Goal: Check status: Check status

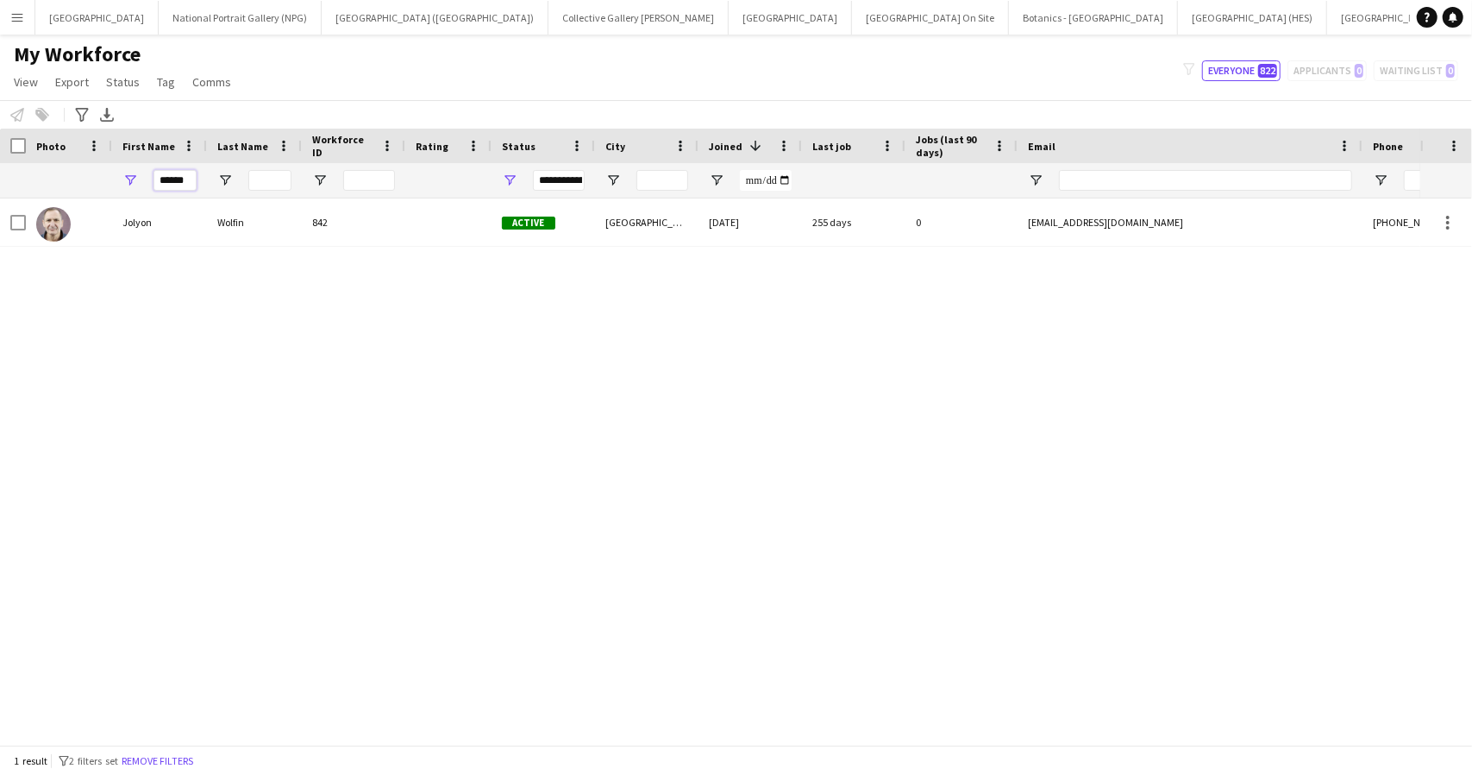
click at [165, 180] on input "******" at bounding box center [175, 180] width 43 height 21
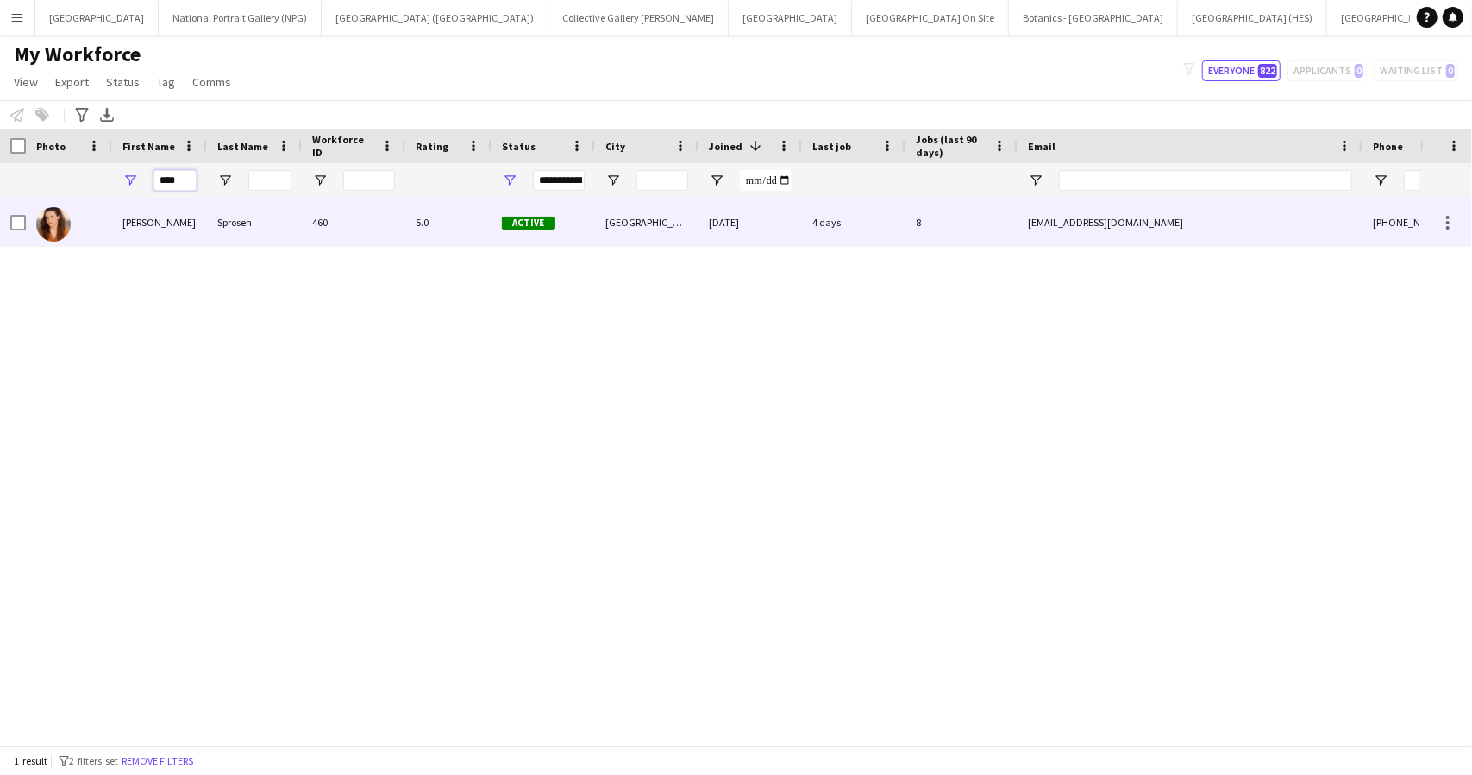
type input "****"
click at [224, 217] on div "Sprosen" at bounding box center [254, 221] width 95 height 47
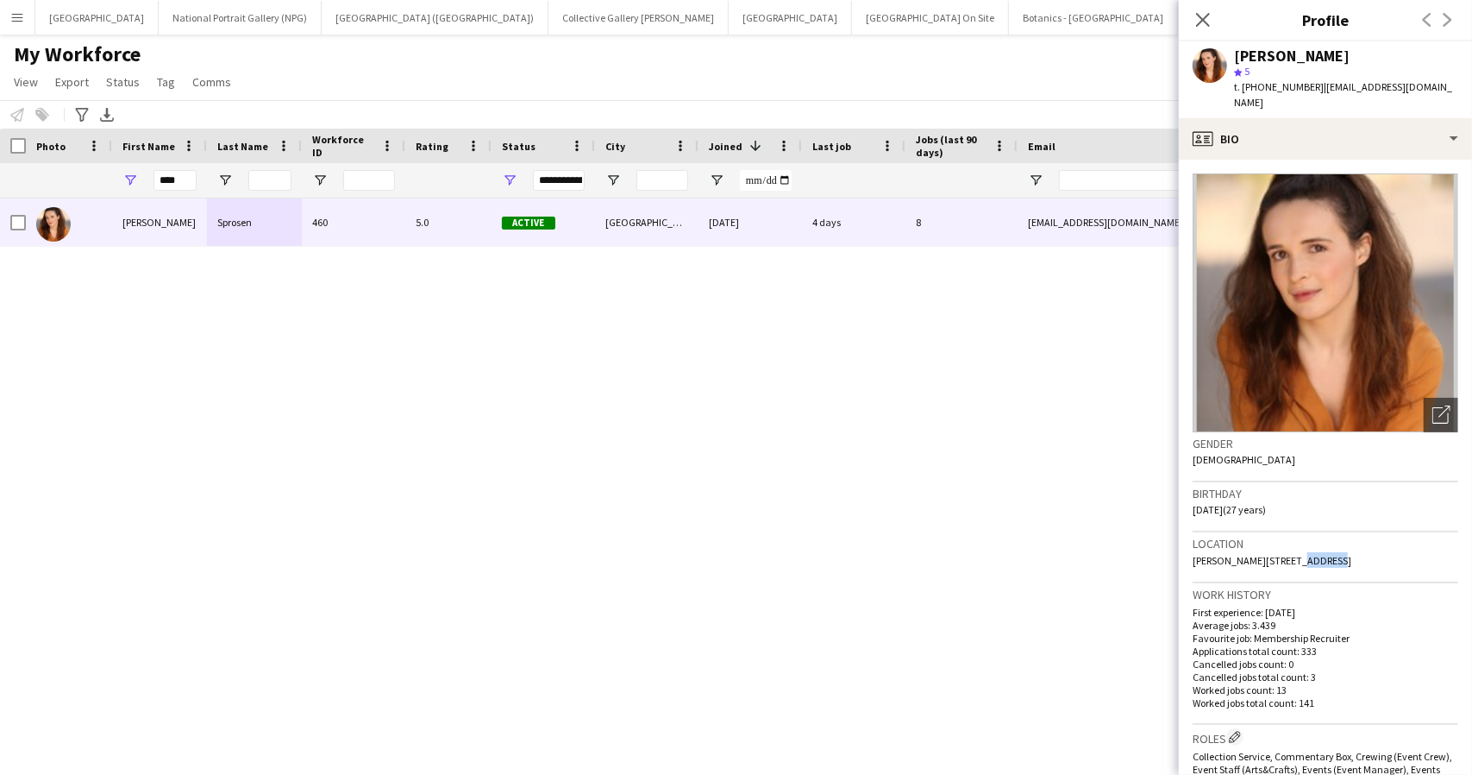
drag, startPoint x: 1329, startPoint y: 539, endPoint x: 1288, endPoint y: 547, distance: 42.1
click at [1288, 547] on div "Location Askew Road, London, W12 9AS" at bounding box center [1326, 557] width 266 height 50
copy span "W12 9AS"
click at [21, 10] on app-icon "Menu" at bounding box center [17, 17] width 14 height 14
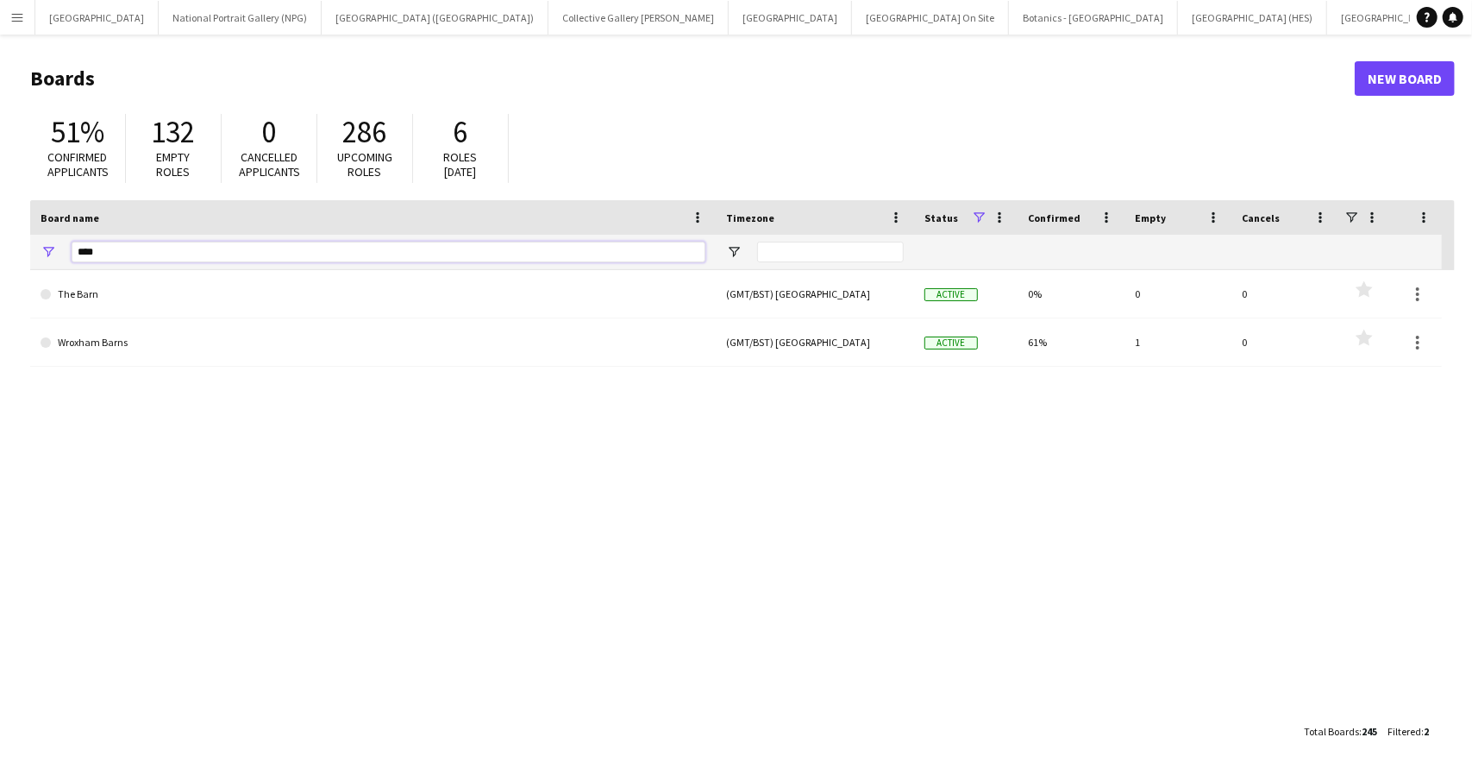
click at [114, 254] on input "****" at bounding box center [389, 252] width 634 height 21
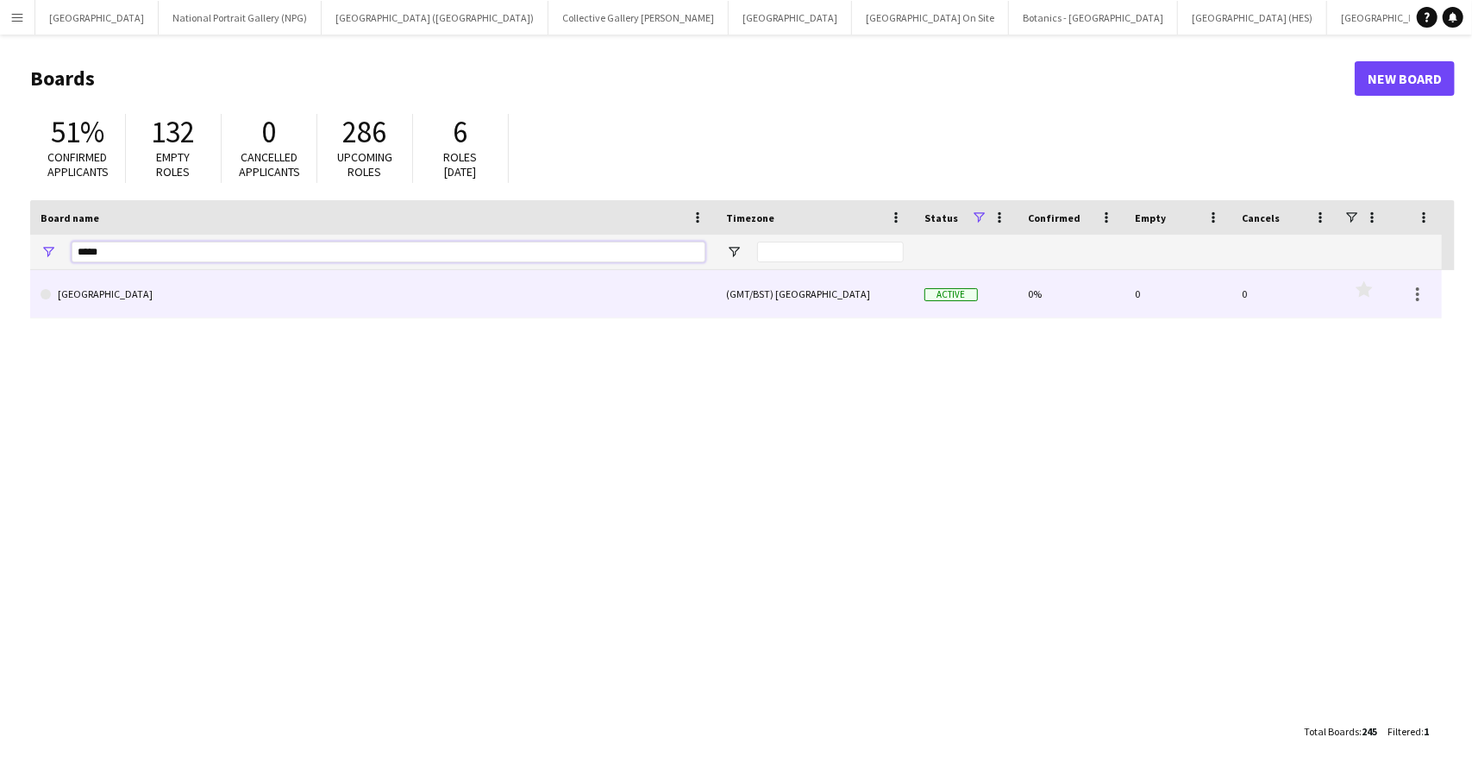
type input "*****"
click at [140, 293] on link "[GEOGRAPHIC_DATA]" at bounding box center [373, 294] width 665 height 48
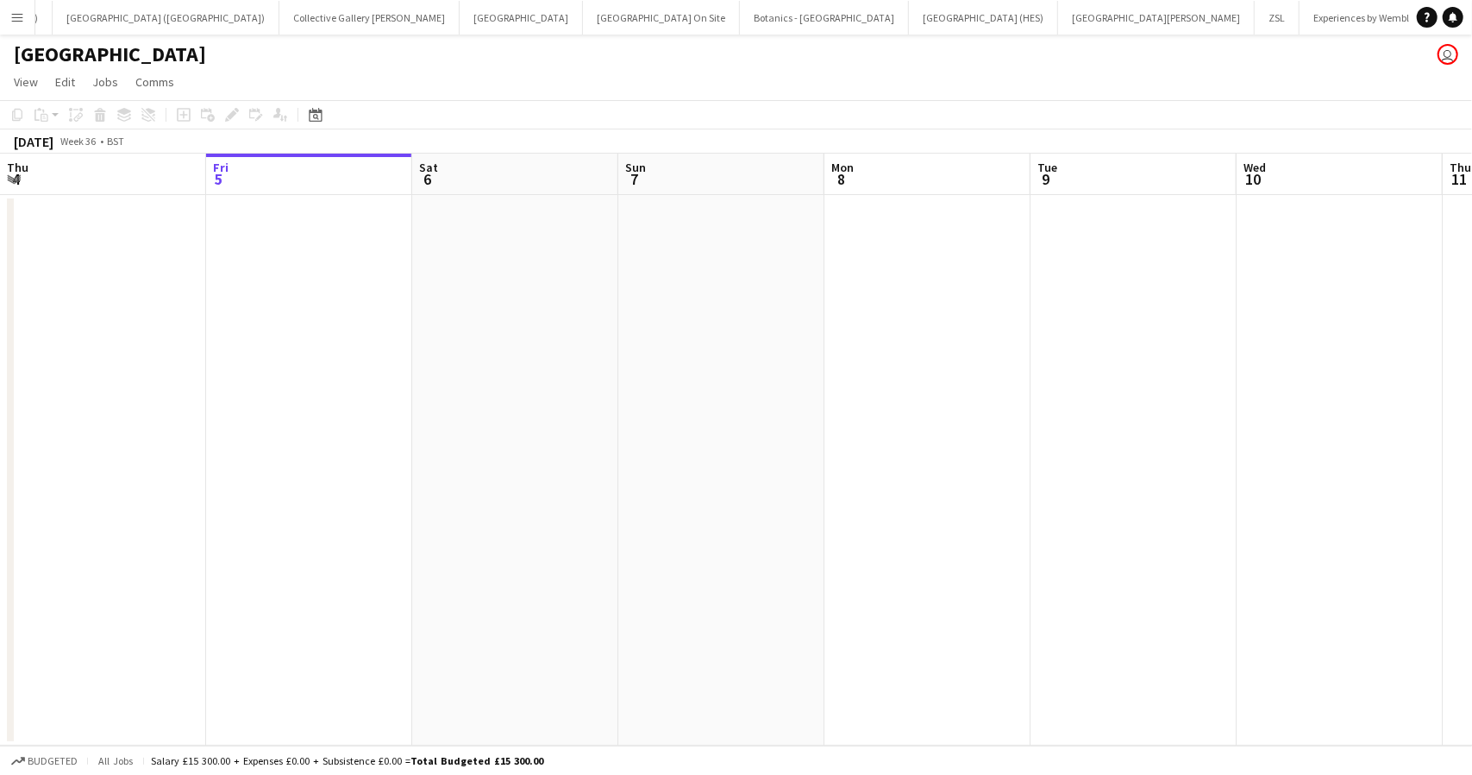
scroll to position [0, 270]
click at [321, 110] on icon at bounding box center [315, 115] width 13 height 14
click at [418, 172] on span "Previous month" at bounding box center [422, 174] width 35 height 35
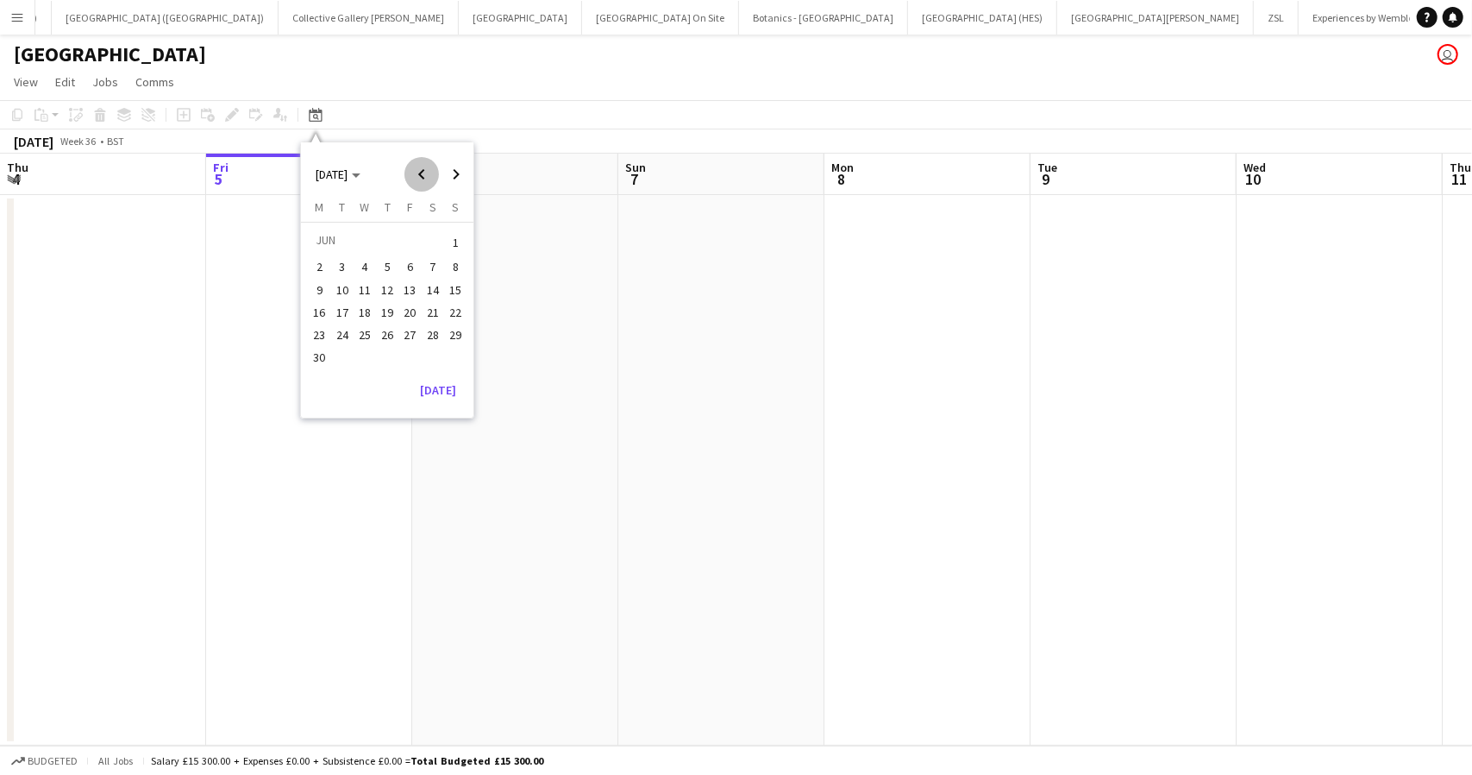
click at [418, 172] on span "Previous month" at bounding box center [422, 174] width 35 height 35
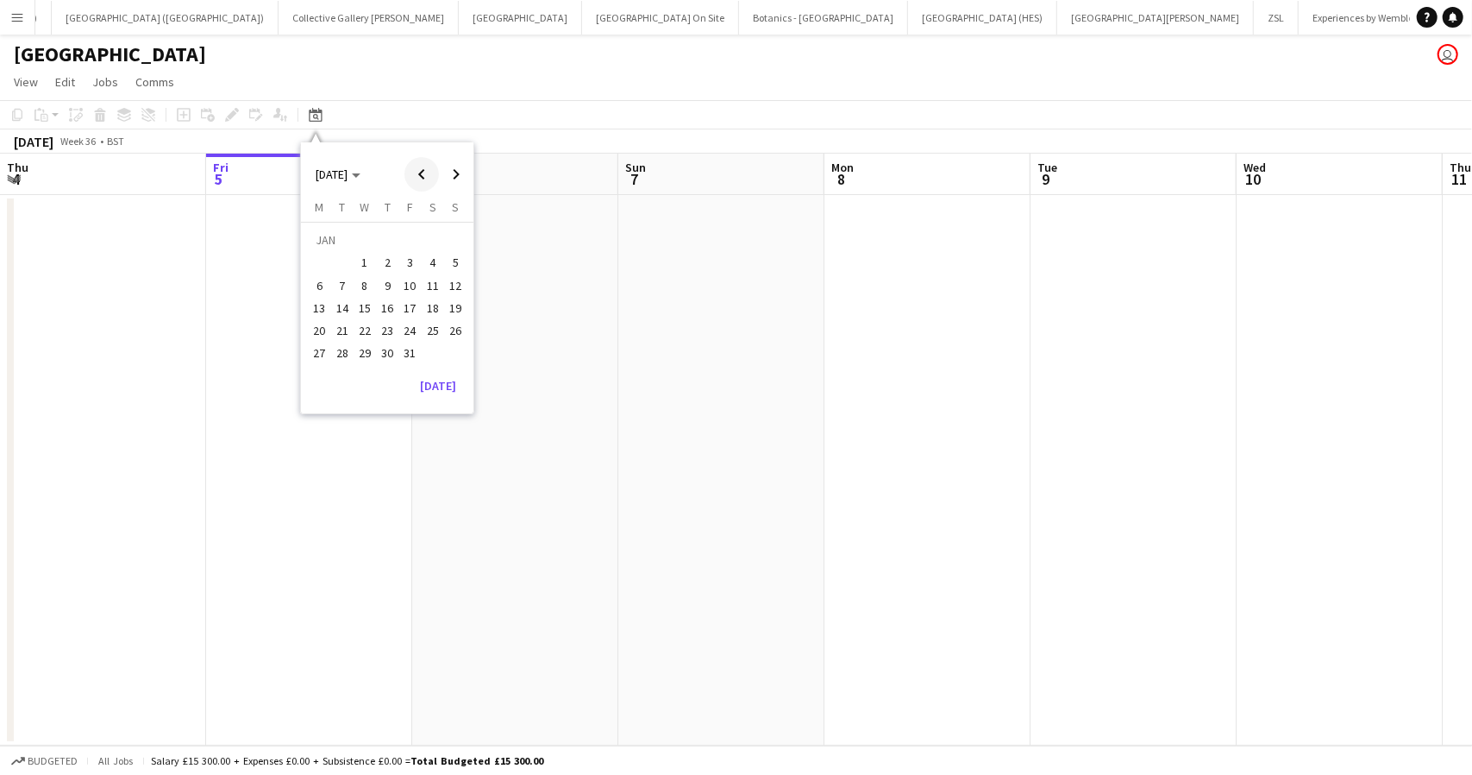
click at [418, 172] on span "Previous month" at bounding box center [422, 174] width 35 height 35
click at [380, 303] on span "19" at bounding box center [387, 312] width 21 height 21
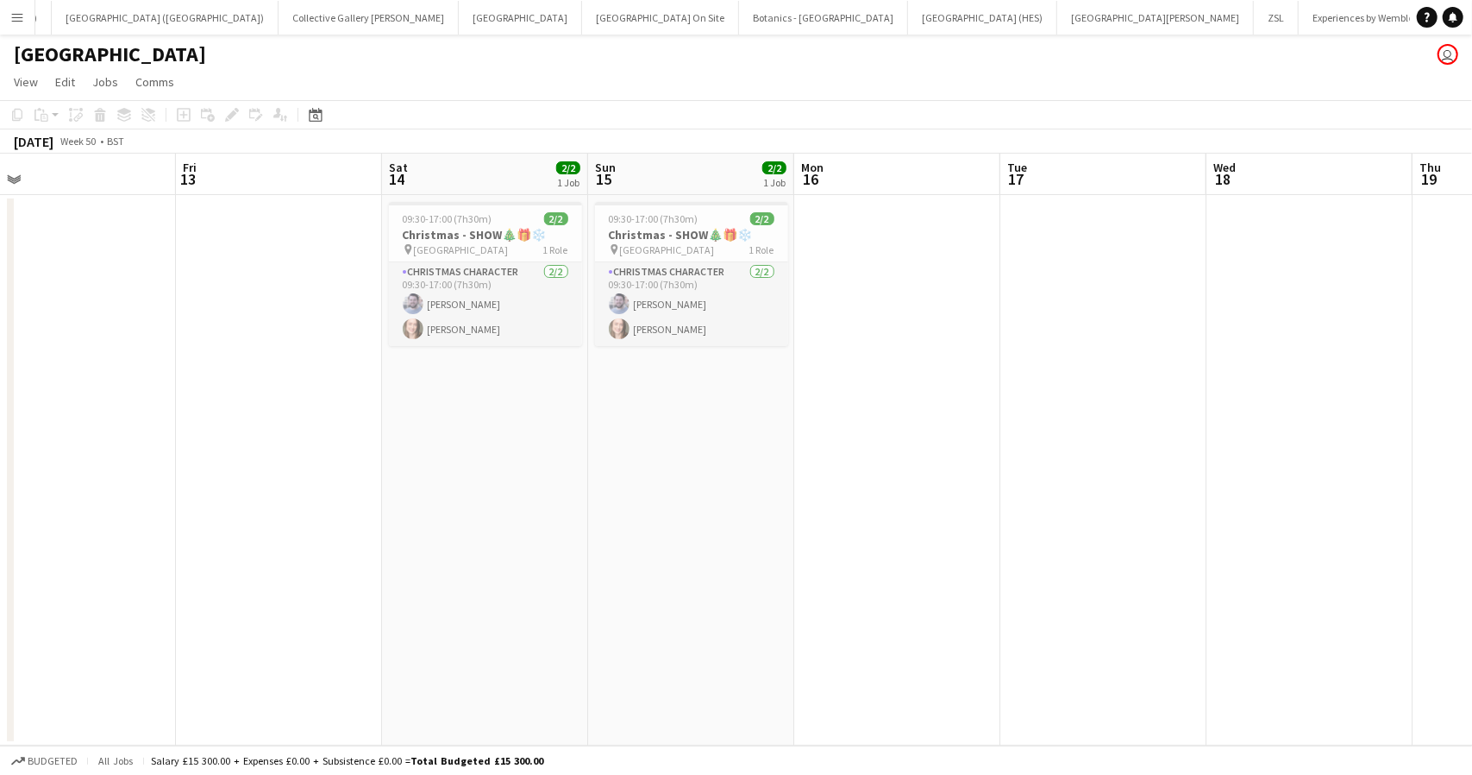
drag, startPoint x: 79, startPoint y: 382, endPoint x: 1089, endPoint y: 340, distance: 1011.0
click at [1108, 344] on app-calendar-viewport "Tue 10 Wed 11 Thu 12 Fri 13 Sat 14 2/2 1 Job Sun 15 2/2 1 Job Mon 16 Tue 17 Wed…" at bounding box center [736, 450] width 1472 height 592
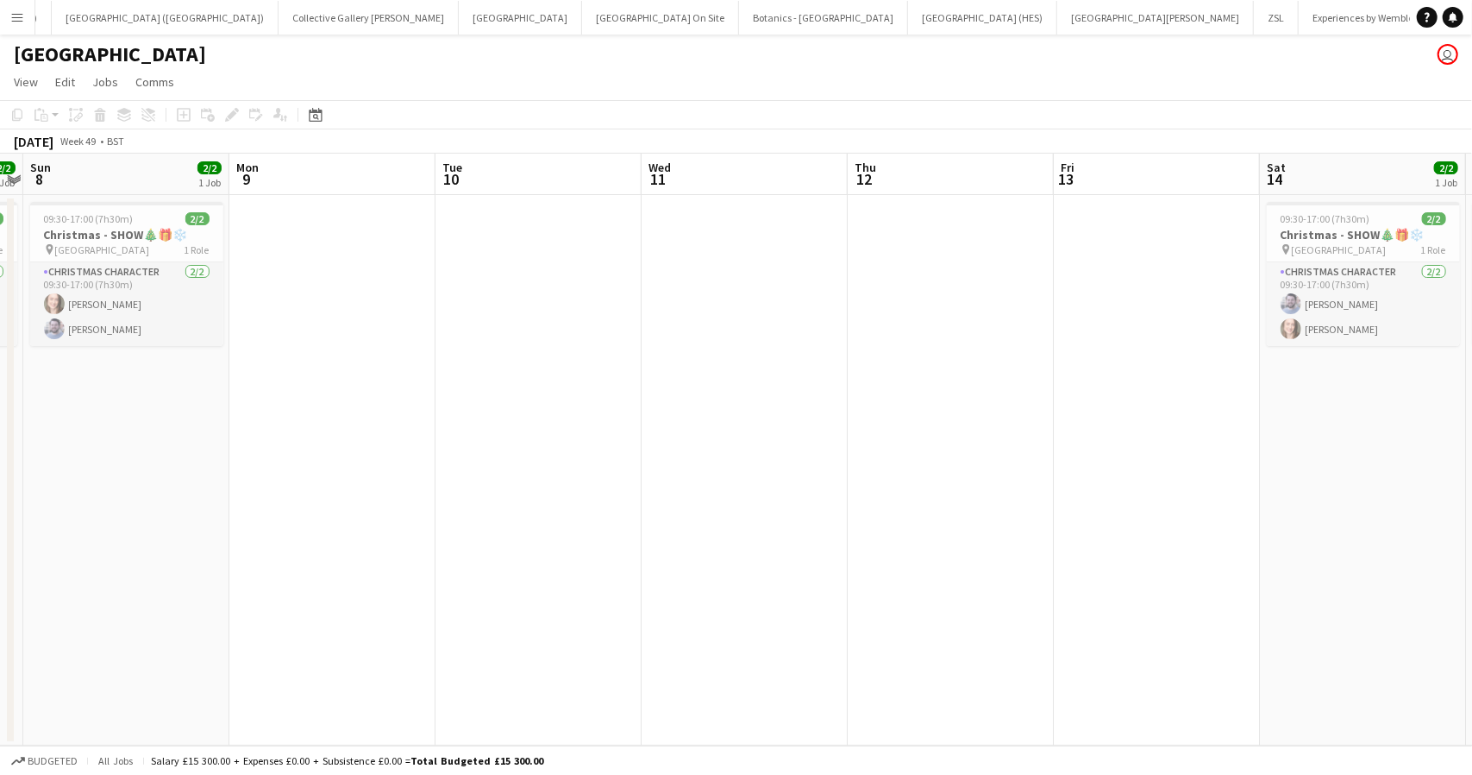
drag, startPoint x: 426, startPoint y: 398, endPoint x: 790, endPoint y: 376, distance: 364.7
click at [1146, 386] on app-calendar-viewport "Fri 6 Sat 7 2/2 1 Job Sun 8 2/2 1 Job Mon 9 Tue 10 Wed 11 Thu 12 Fri 13 Sat 14 …" at bounding box center [736, 450] width 1472 height 592
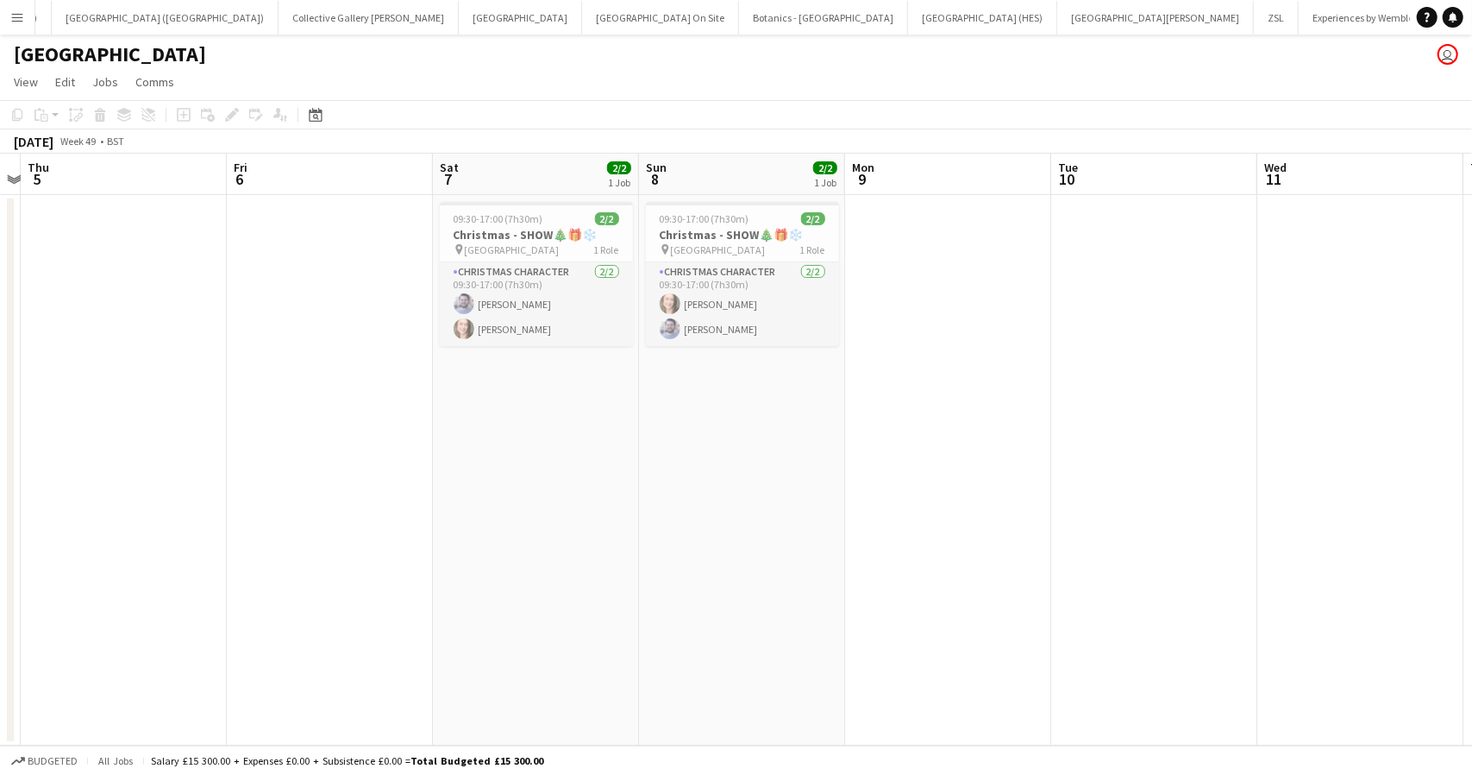
drag, startPoint x: 940, startPoint y: 390, endPoint x: 1052, endPoint y: 384, distance: 112.3
click at [1073, 389] on app-calendar-viewport "Tue 3 Wed 4 Thu 5 Fri 6 Sat 7 2/2 1 Job Sun 8 2/2 1 Job Mon 9 Tue 10 Wed 11 Thu…" at bounding box center [736, 450] width 1472 height 592
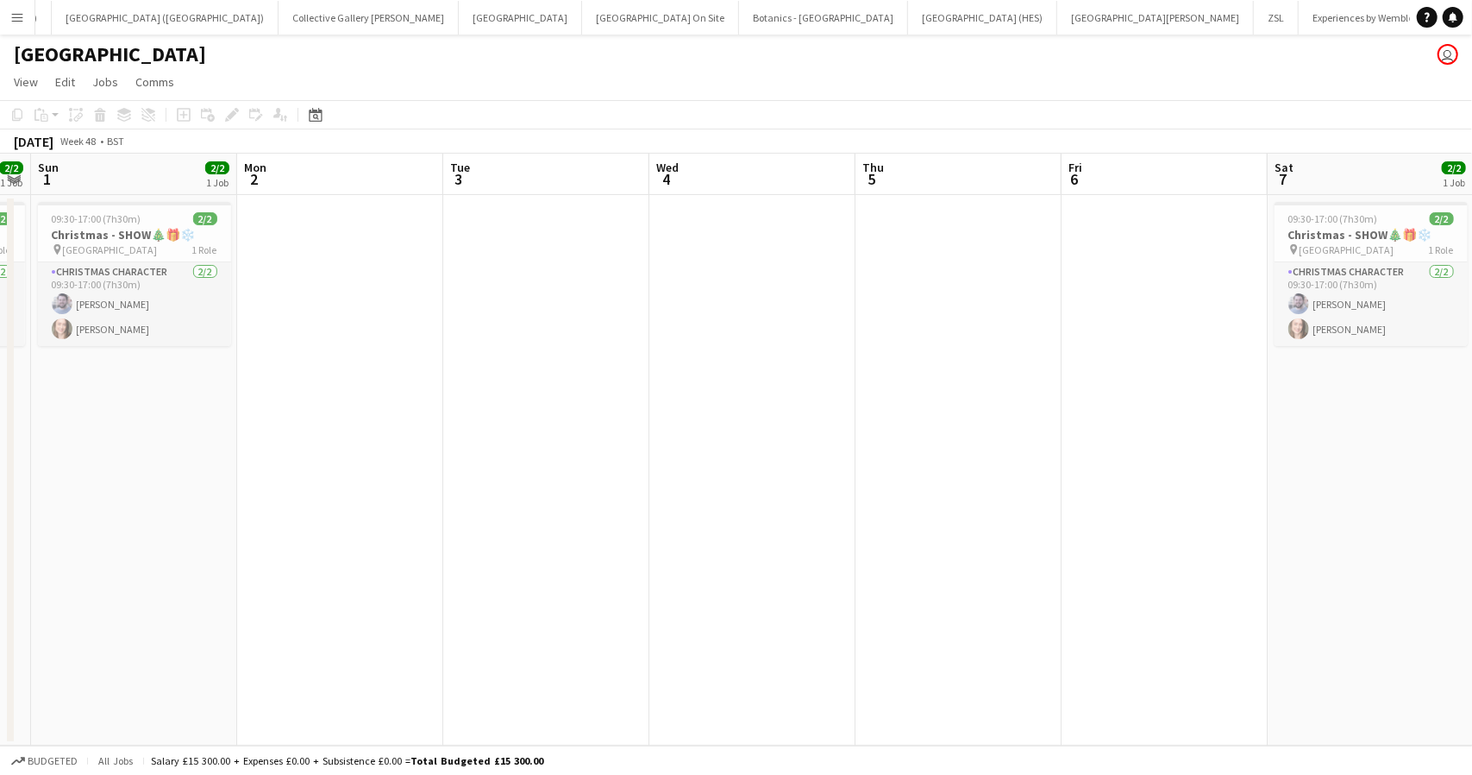
drag, startPoint x: 331, startPoint y: 386, endPoint x: 916, endPoint y: 381, distance: 584.9
click at [1104, 386] on app-calendar-viewport "Fri 29 Sat 30 2/2 1 Job Sun 1 2/2 1 Job Mon 2 Tue 3 Wed 4 Thu 5 Fri 6 Sat 7 2/2…" at bounding box center [736, 450] width 1472 height 592
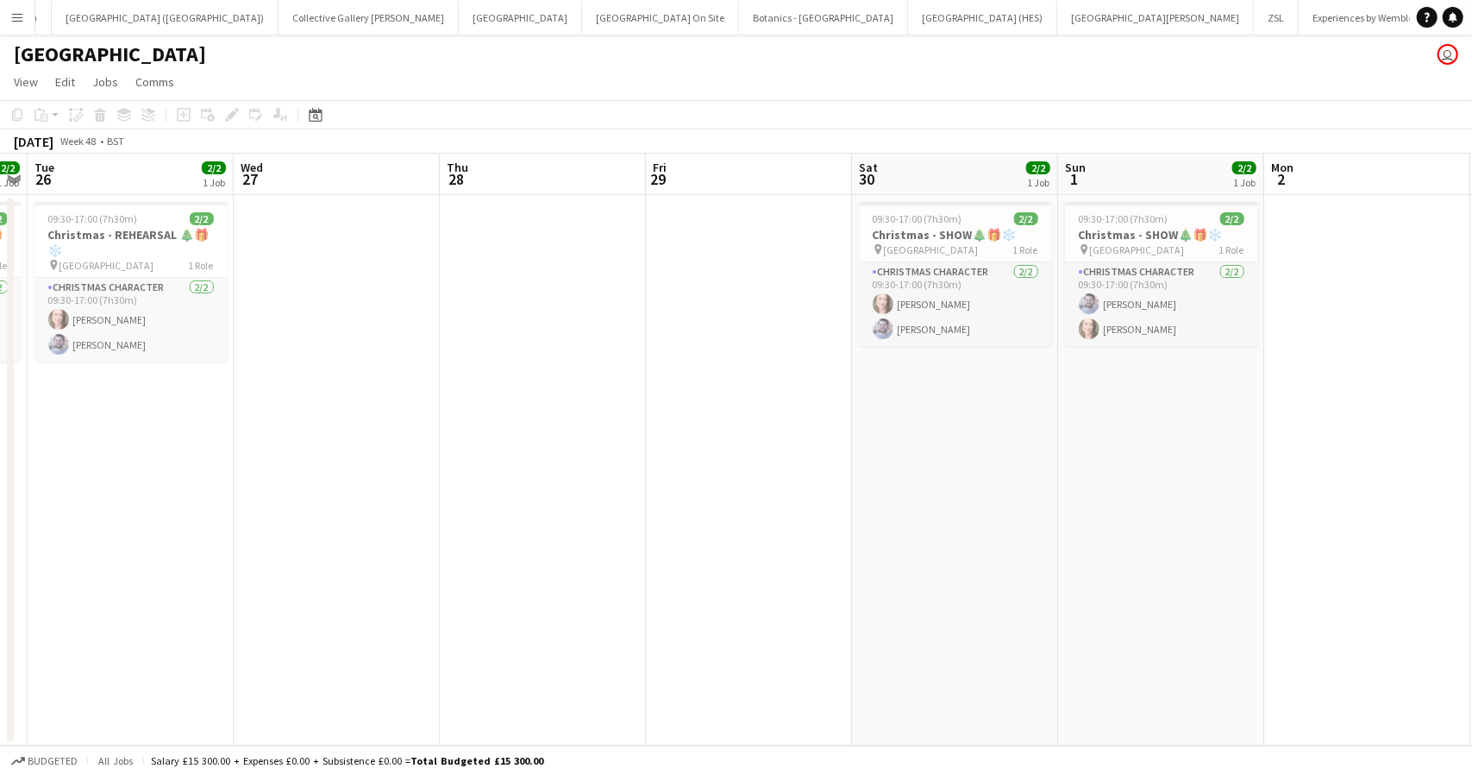
drag, startPoint x: 104, startPoint y: 389, endPoint x: 885, endPoint y: 391, distance: 780.7
click at [885, 391] on app-calendar-viewport "Sun 24 Mon 25 2/2 1 Job Tue 26 2/2 1 Job Wed 27 Thu 28 Fri 29 Sat 30 2/2 1 Job …" at bounding box center [736, 450] width 1472 height 592
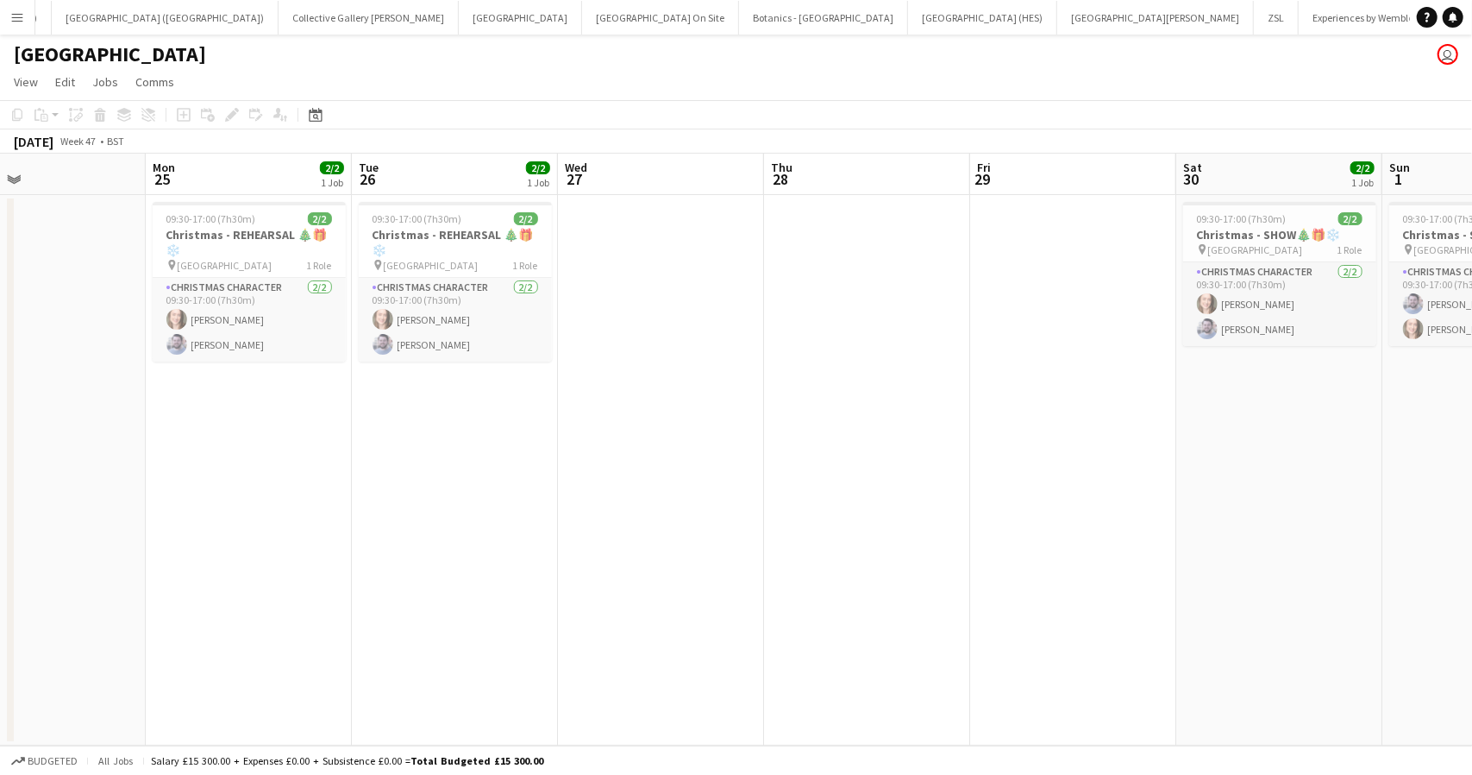
scroll to position [0, 523]
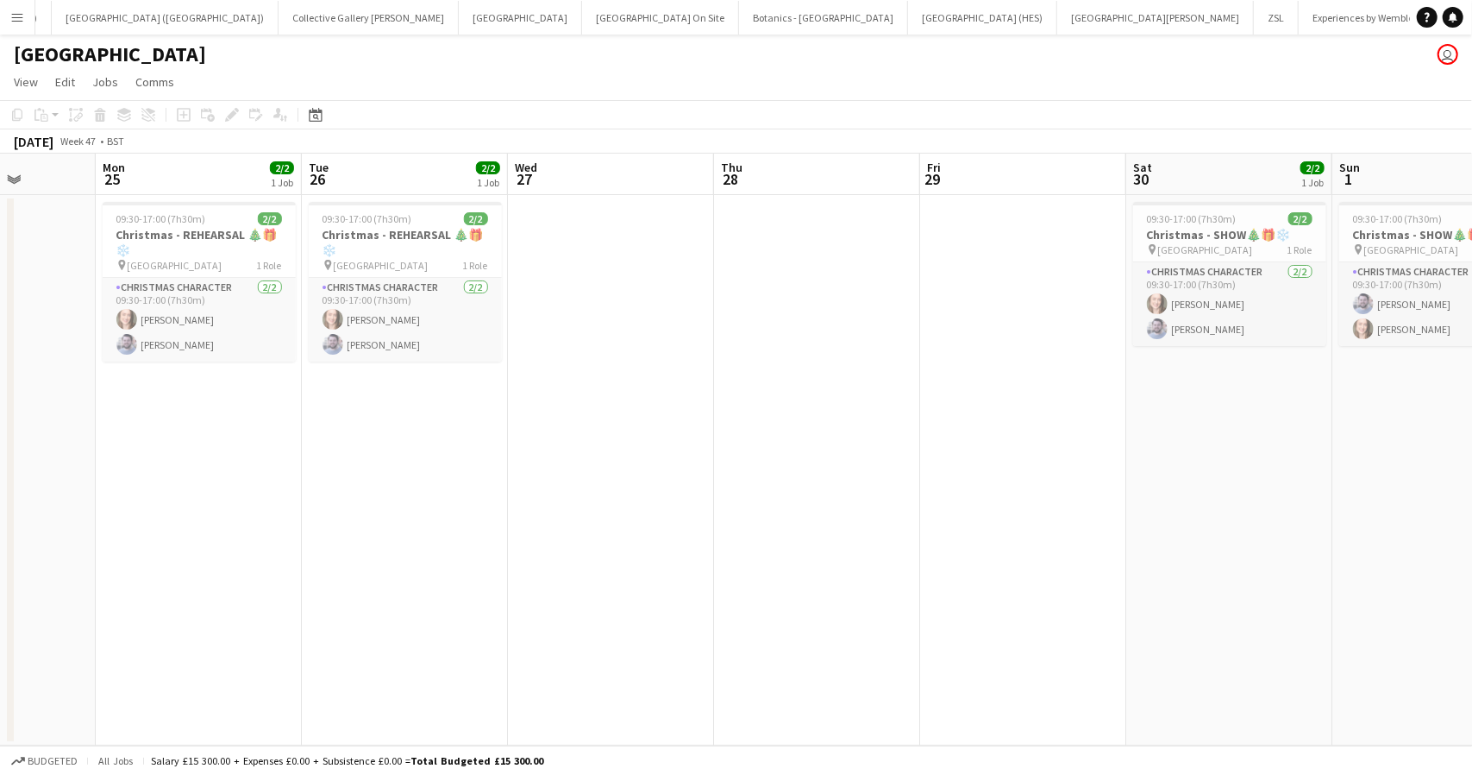
drag, startPoint x: 312, startPoint y: 398, endPoint x: 587, endPoint y: 358, distance: 277.2
click at [587, 358] on app-calendar-viewport "Fri 22 Sat 23 Sun 24 Mon 25 2/2 1 Job Tue 26 2/2 1 Job Wed 27 Thu 28 Fri 29 Sat…" at bounding box center [736, 450] width 1472 height 592
click at [230, 82] on app-page-menu "View Day view expanded Day view collapsed Month view Date picker Jump to [DATE]…" at bounding box center [736, 83] width 1472 height 33
click at [159, 513] on app-date-cell "09:30-17:00 (7h30m) 2/2 Christmas - REHEARSAL 🎄🎁❄️ pin Manor Farm 1 Role Christ…" at bounding box center [199, 470] width 206 height 550
